Goal: Task Accomplishment & Management: Use online tool/utility

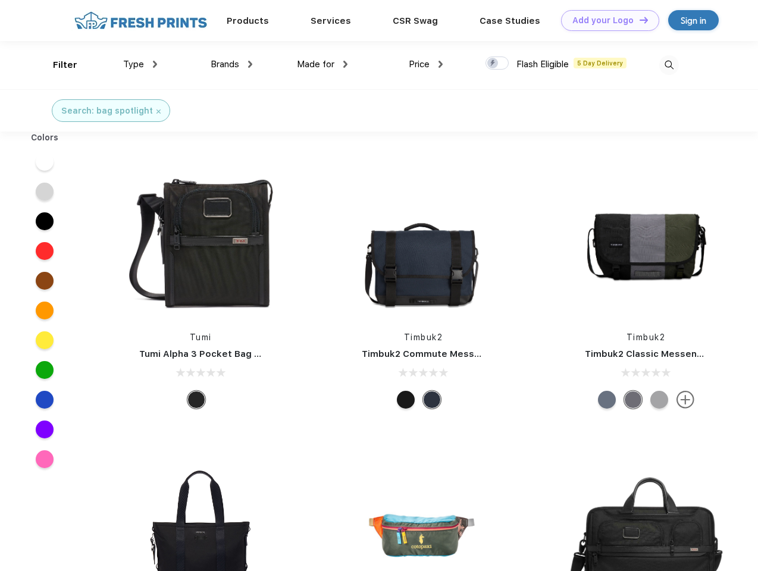
click at [606, 20] on link "Add your Logo Design Tool" at bounding box center [610, 20] width 98 height 21
click at [0, 0] on div "Design Tool" at bounding box center [0, 0] width 0 height 0
click at [638, 20] on link "Add your Logo Design Tool" at bounding box center [610, 20] width 98 height 21
click at [57, 65] on div "Filter" at bounding box center [65, 65] width 24 height 14
click at [140, 64] on span "Type" at bounding box center [133, 64] width 21 height 11
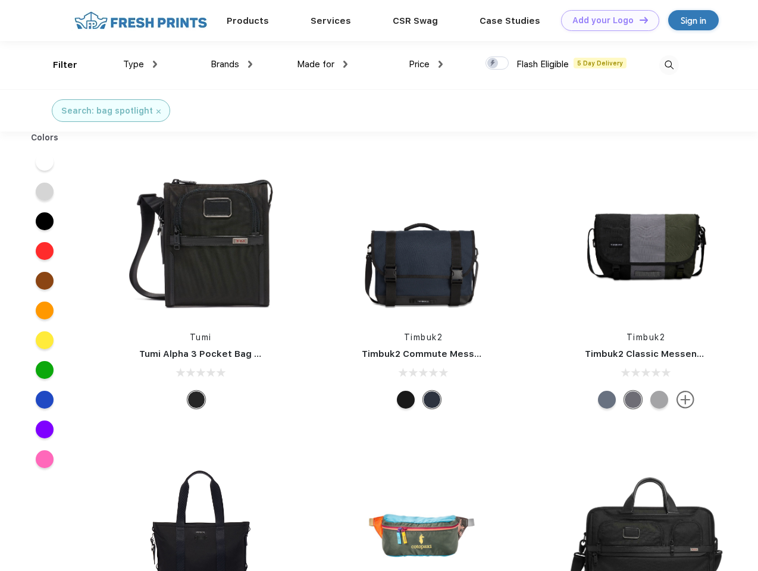
click at [231, 64] on span "Brands" at bounding box center [225, 64] width 29 height 11
click at [323, 64] on span "Made for" at bounding box center [315, 64] width 37 height 11
click at [426, 64] on span "Price" at bounding box center [419, 64] width 21 height 11
click at [497, 64] on div at bounding box center [497, 63] width 23 height 13
click at [493, 64] on input "checkbox" at bounding box center [490, 60] width 8 height 8
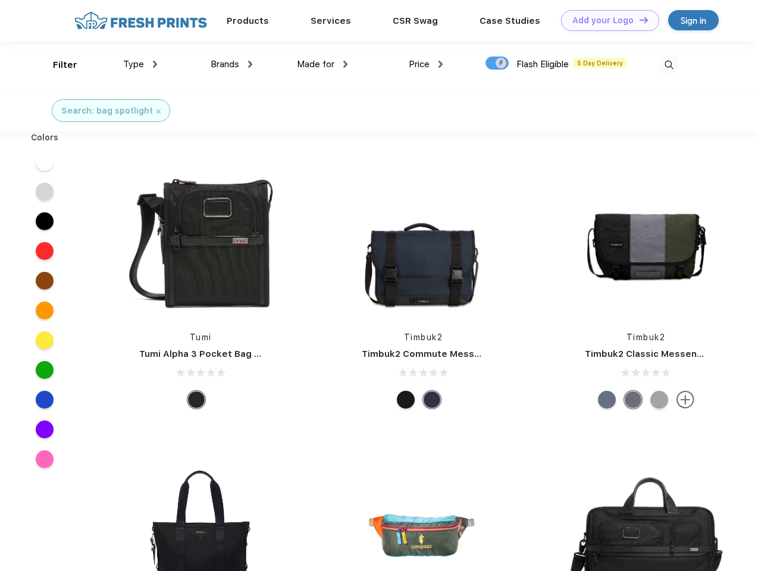
click at [669, 65] on img at bounding box center [669, 65] width 20 height 20
